Goal: Transaction & Acquisition: Download file/media

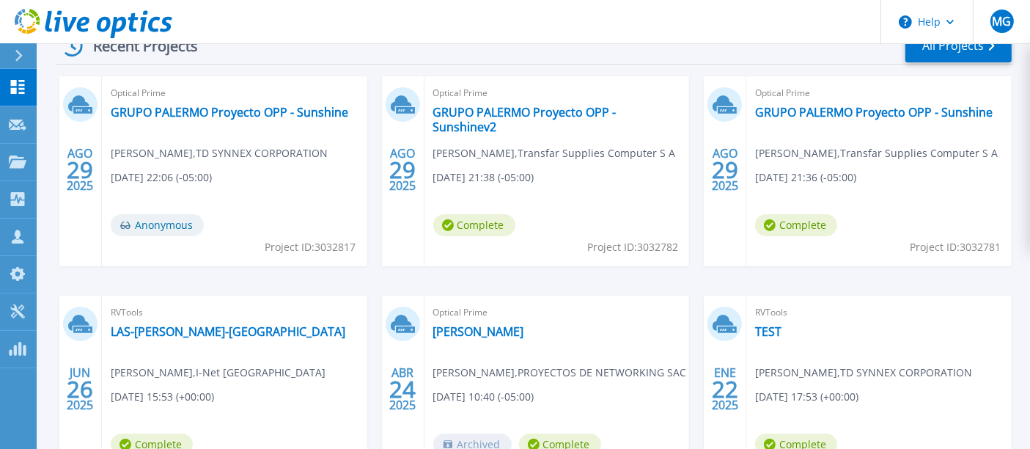
scroll to position [244, 0]
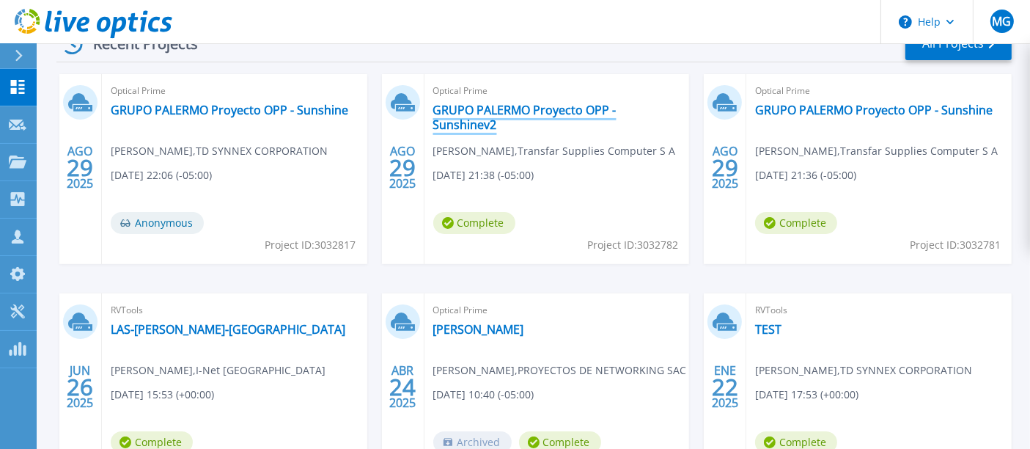
click at [491, 110] on link "GRUPO PALERMO Proyecto OPP - Sunshinev2" at bounding box center [557, 117] width 248 height 29
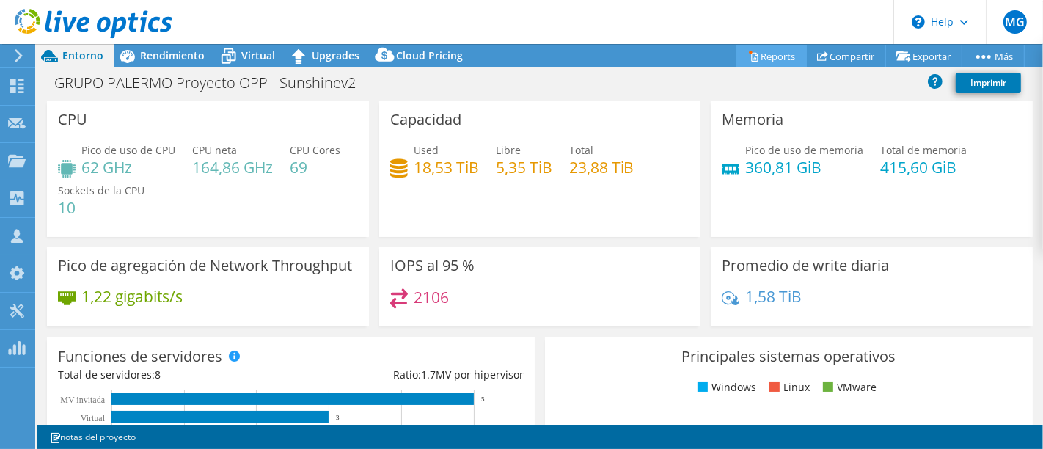
click at [774, 57] on link "Reports" at bounding box center [771, 56] width 70 height 23
click at [609, 92] on div "GRUPO PALERMO Proyecto OPP - Sunshinev2 Imprimir" at bounding box center [540, 82] width 1006 height 27
click at [766, 51] on link "Reports" at bounding box center [771, 56] width 70 height 23
click at [740, 89] on div "GRUPO PALERMO Proyecto OPP - Sunshinev2 Imprimir" at bounding box center [540, 82] width 1006 height 27
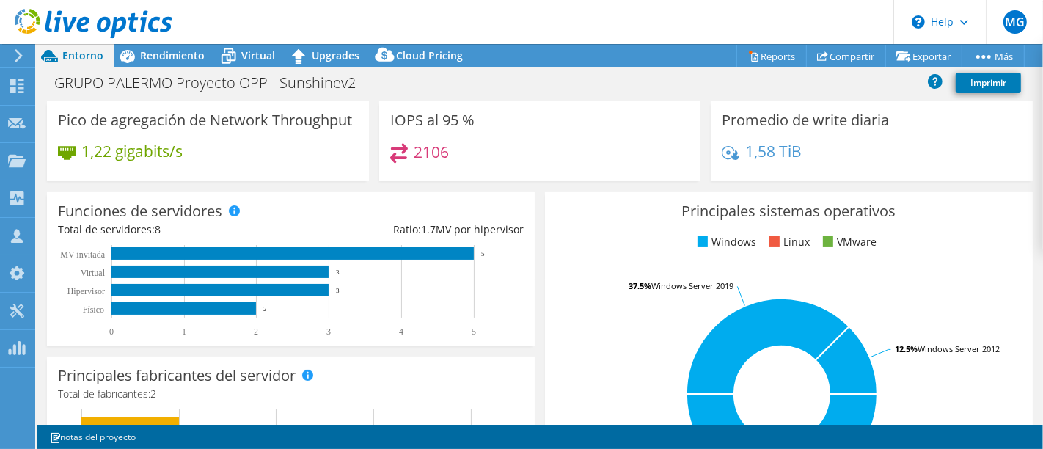
scroll to position [149, 0]
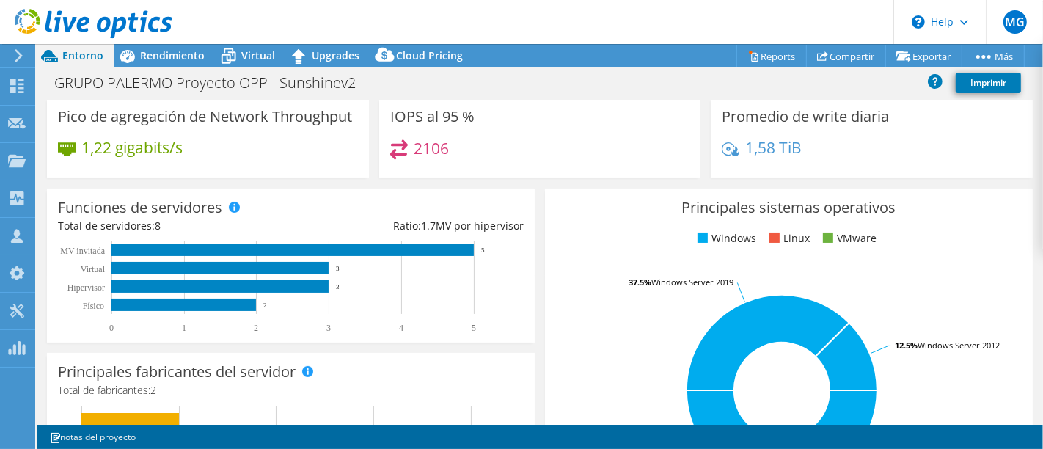
select select "USD"
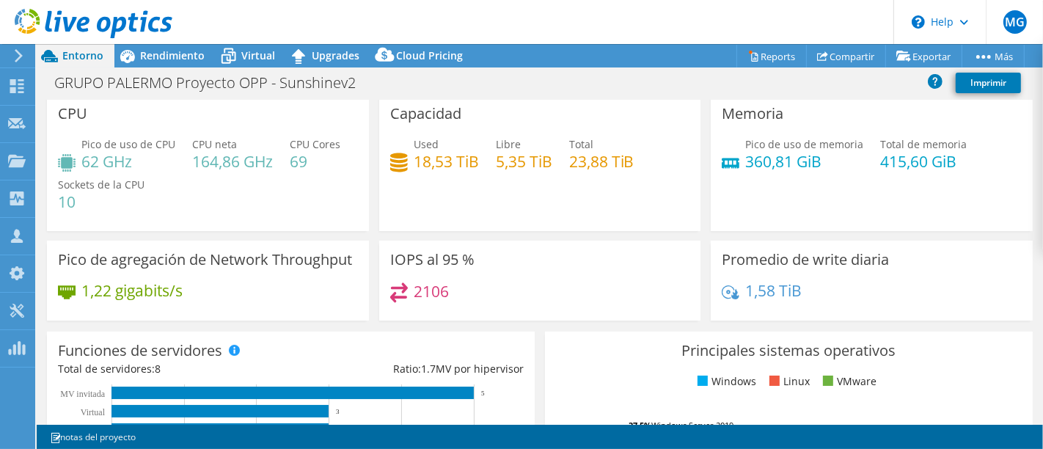
scroll to position [0, 0]
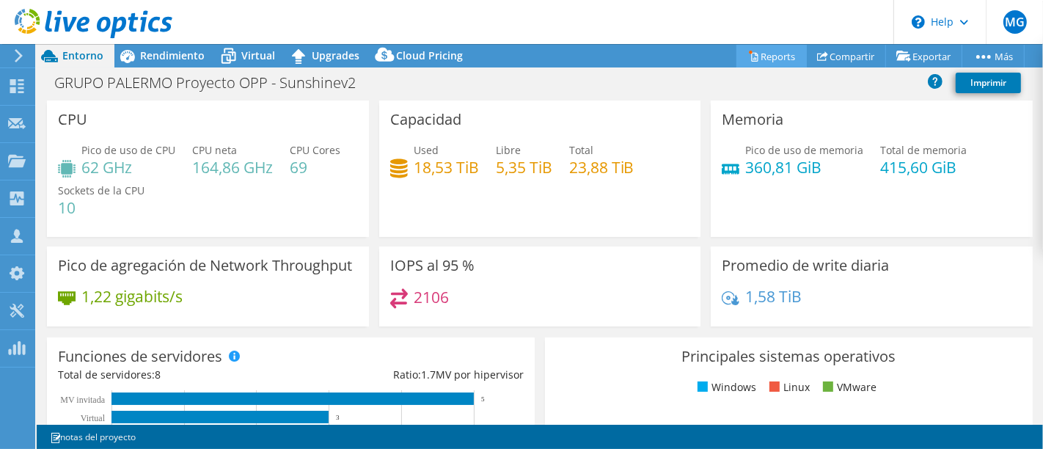
click at [759, 51] on link "Reports" at bounding box center [771, 56] width 70 height 23
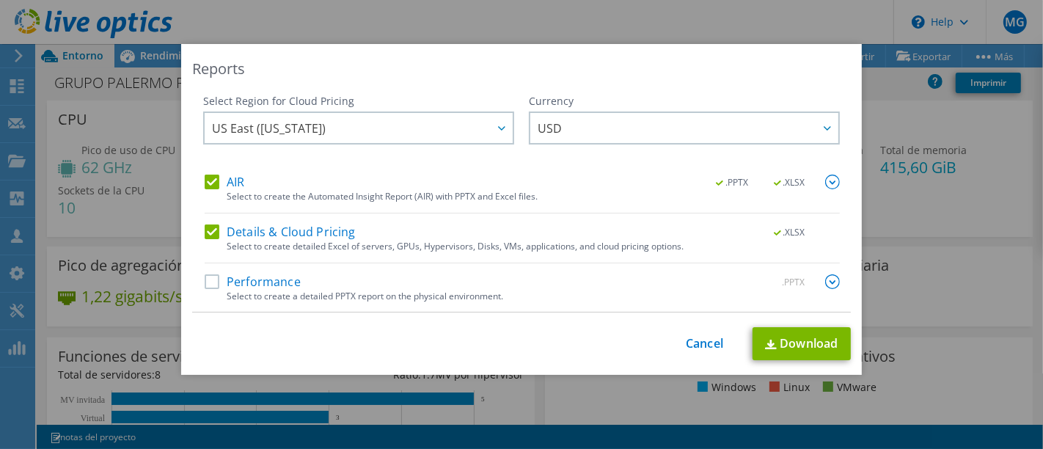
click at [210, 228] on label "Details & Cloud Pricing" at bounding box center [280, 231] width 151 height 15
click at [0, 0] on input "Details & Cloud Pricing" at bounding box center [0, 0] width 0 height 0
click at [205, 224] on label "Details & Cloud Pricing" at bounding box center [280, 231] width 151 height 15
click at [0, 0] on input "Details & Cloud Pricing" at bounding box center [0, 0] width 0 height 0
click at [207, 177] on label "AIR" at bounding box center [225, 182] width 40 height 15
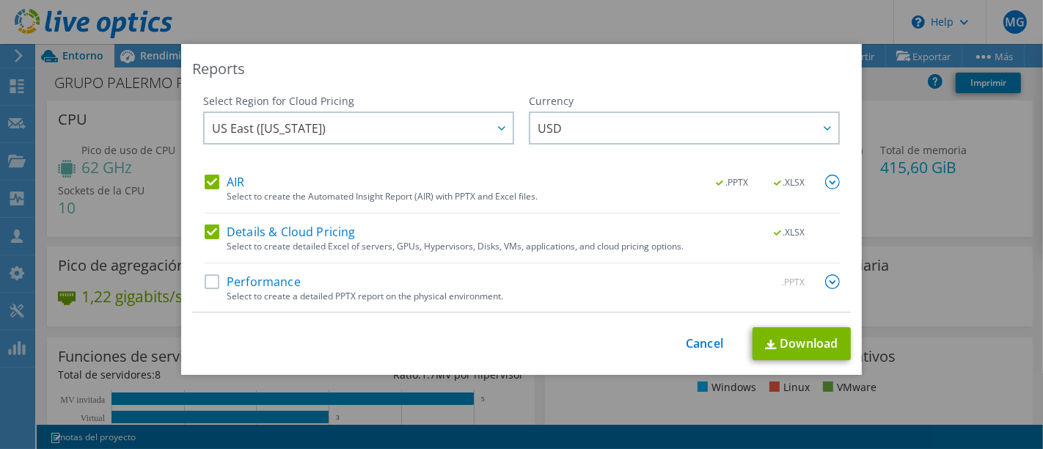
click at [0, 0] on input "AIR" at bounding box center [0, 0] width 0 height 0
click at [254, 279] on label "Performance" at bounding box center [253, 281] width 96 height 15
click at [0, 0] on input "Performance" at bounding box center [0, 0] width 0 height 0
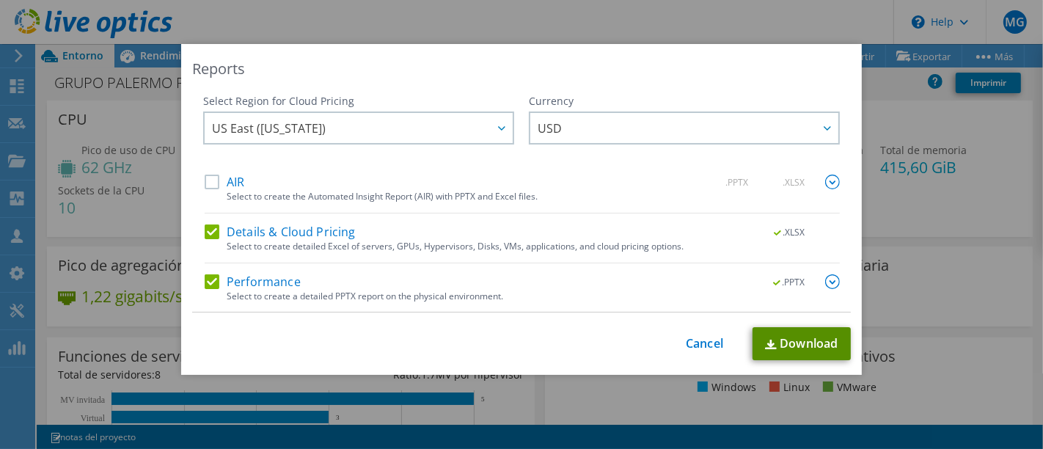
click at [815, 342] on link "Download" at bounding box center [801, 343] width 98 height 33
click at [739, 72] on div "Reports" at bounding box center [521, 69] width 659 height 21
click at [205, 184] on label "AIR" at bounding box center [225, 182] width 40 height 15
click at [0, 0] on input "AIR" at bounding box center [0, 0] width 0 height 0
click at [205, 225] on label "Details & Cloud Pricing" at bounding box center [280, 231] width 151 height 15
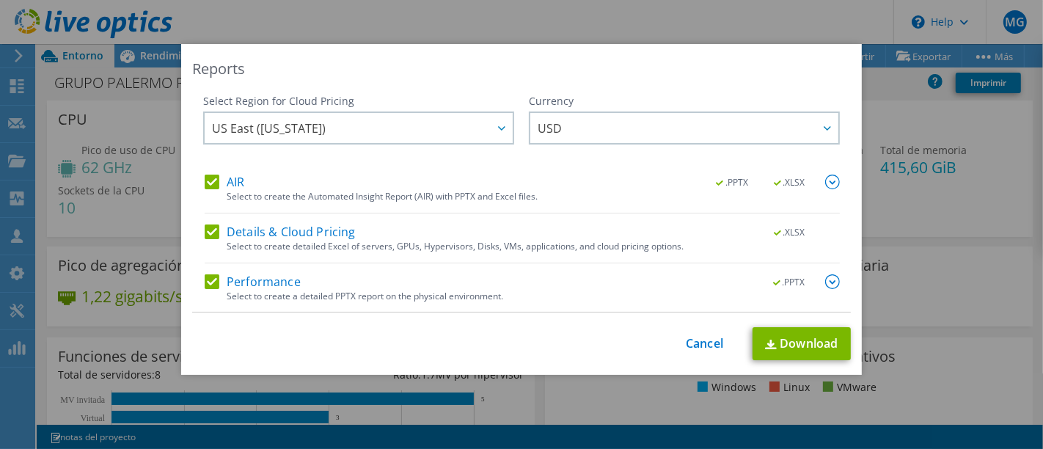
click at [0, 0] on input "Details & Cloud Pricing" at bounding box center [0, 0] width 0 height 0
drag, startPoint x: 208, startPoint y: 268, endPoint x: 208, endPoint y: 278, distance: 10.3
click at [208, 273] on div "AIR .PPTX .XLSX Select to create the Automated Insight Report (AIR) with PPTX a…" at bounding box center [522, 244] width 635 height 138
click at [208, 279] on label "Performance" at bounding box center [253, 281] width 96 height 15
click at [0, 0] on input "Performance" at bounding box center [0, 0] width 0 height 0
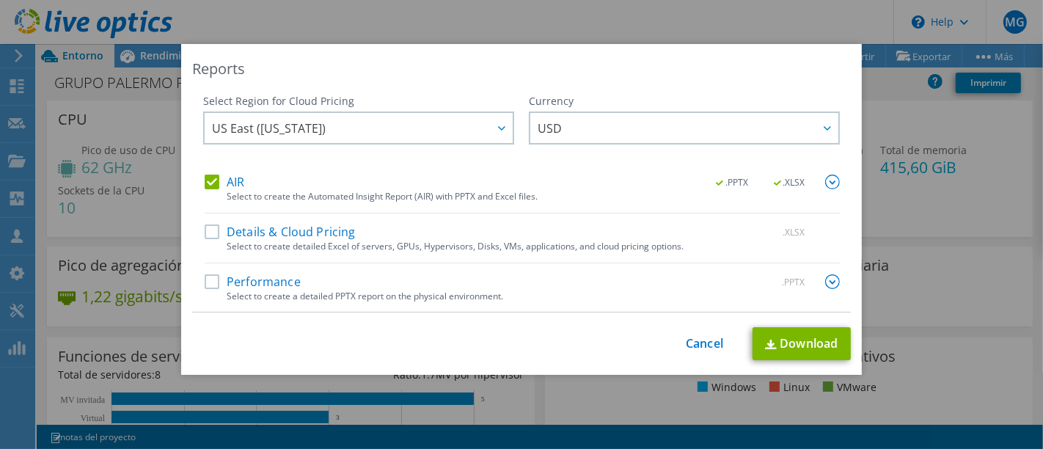
click at [207, 179] on label "AIR" at bounding box center [225, 182] width 40 height 15
click at [0, 0] on input "AIR" at bounding box center [0, 0] width 0 height 0
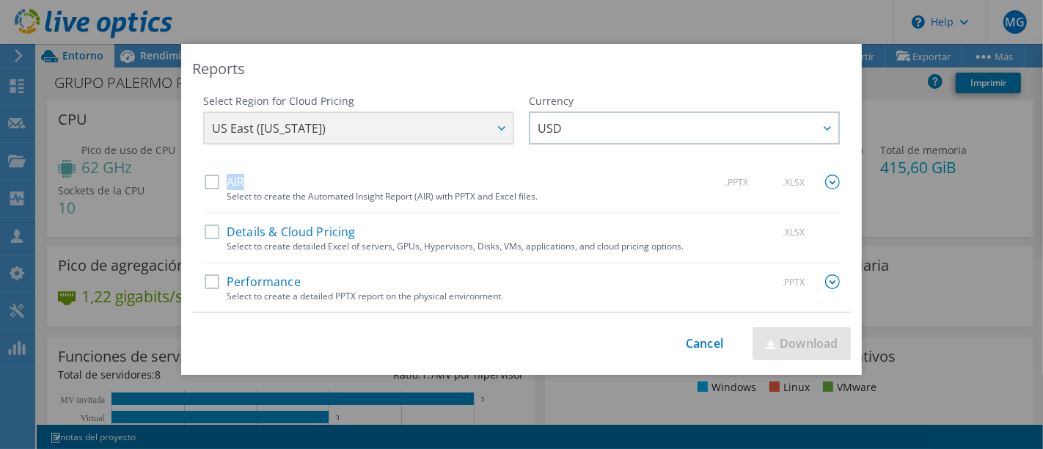
click at [207, 179] on label "AIR" at bounding box center [225, 182] width 40 height 15
click at [0, 0] on input "AIR" at bounding box center [0, 0] width 0 height 0
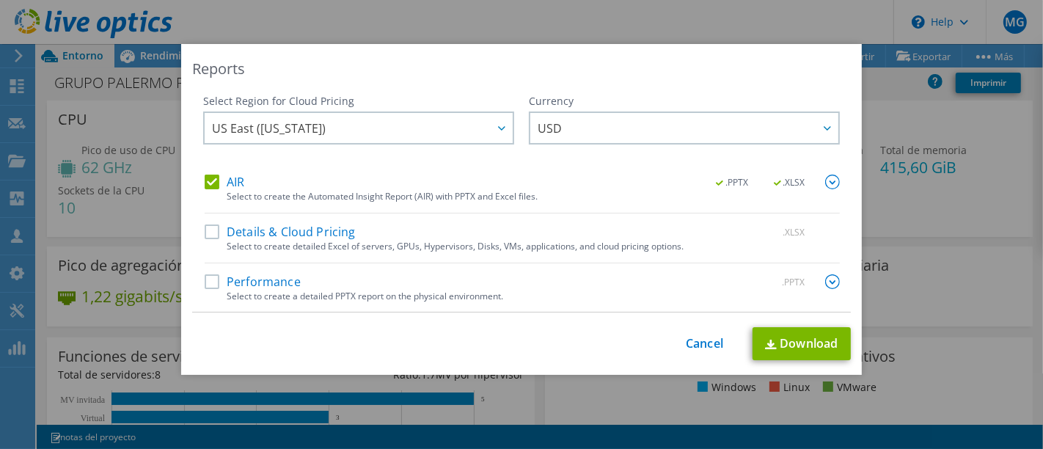
click at [206, 238] on label "Details & Cloud Pricing" at bounding box center [280, 231] width 151 height 15
click at [0, 0] on input "Details & Cloud Pricing" at bounding box center [0, 0] width 0 height 0
click at [205, 274] on label "Performance" at bounding box center [253, 281] width 96 height 15
click at [0, 0] on input "Performance" at bounding box center [0, 0] width 0 height 0
click at [791, 338] on link "Download" at bounding box center [801, 343] width 98 height 33
